Goal: Information Seeking & Learning: Learn about a topic

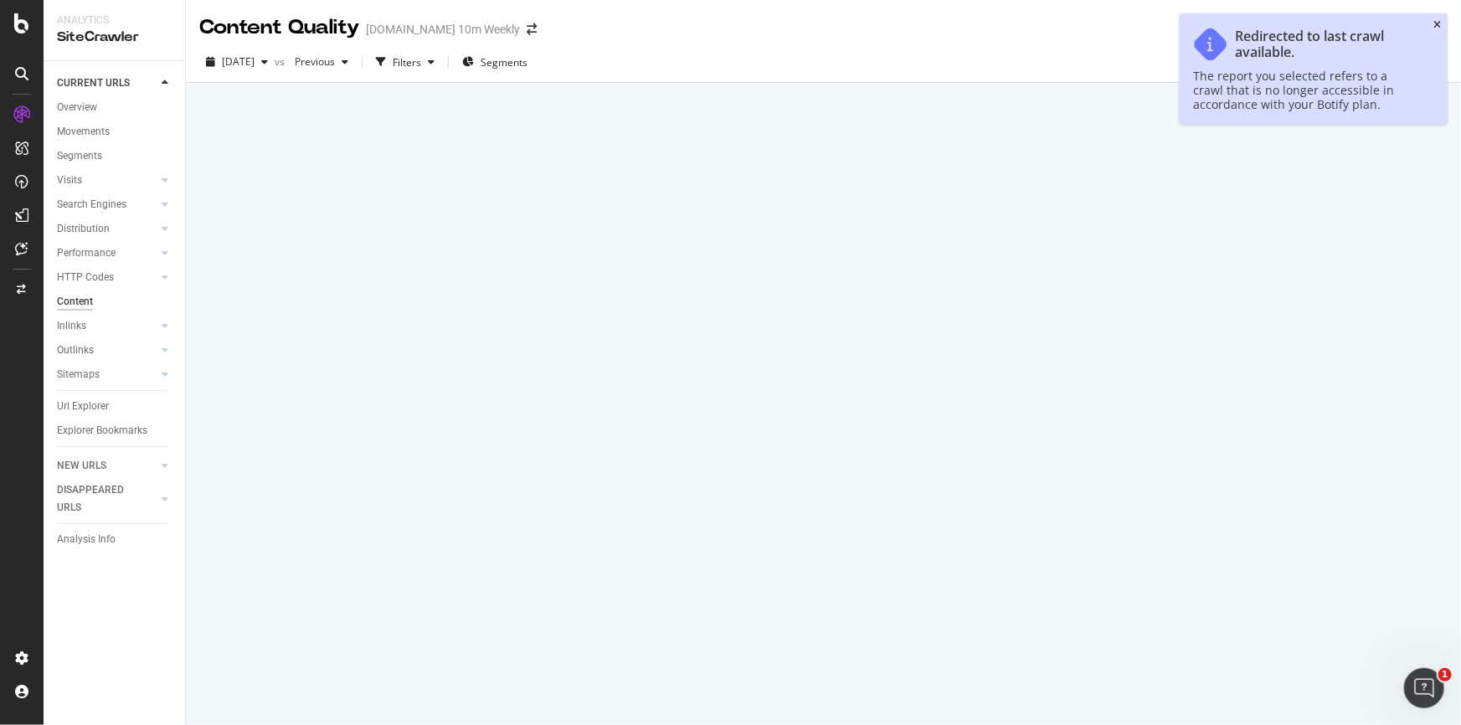
click at [1435, 20] on icon "close toast" at bounding box center [1438, 25] width 8 height 10
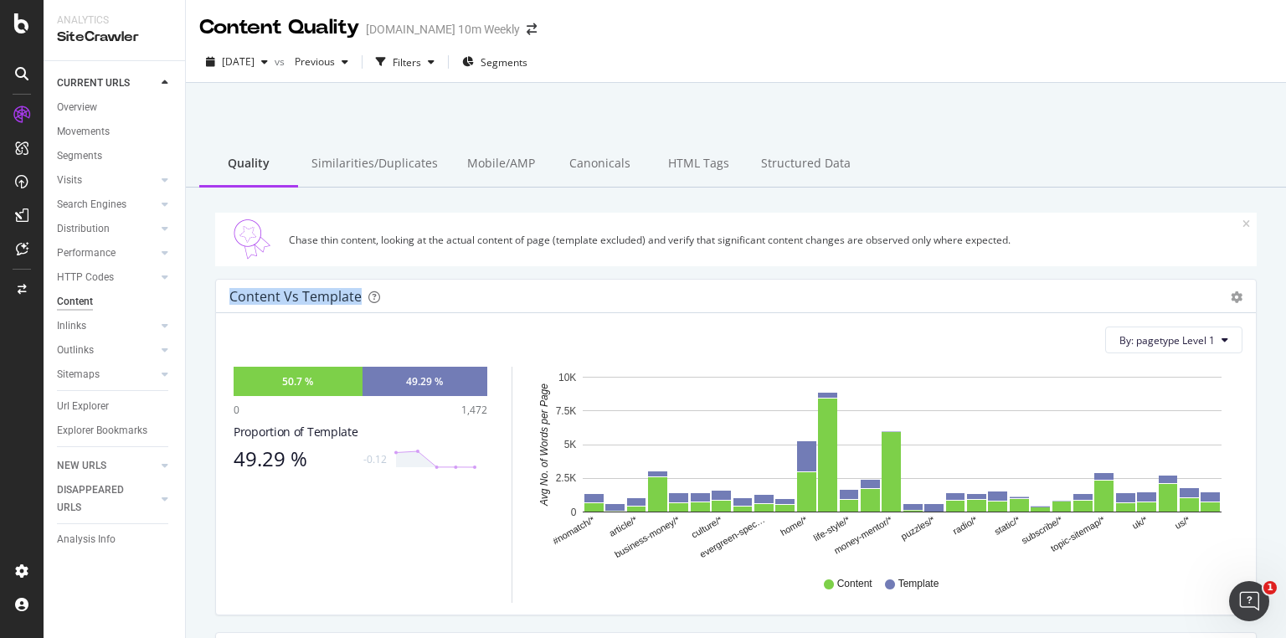
drag, startPoint x: 229, startPoint y: 296, endPoint x: 359, endPoint y: 295, distance: 130.6
click at [359, 295] on div "Content vs Template" at bounding box center [717, 296] width 976 height 17
copy div "Content vs Template"
